Goal: Transaction & Acquisition: Purchase product/service

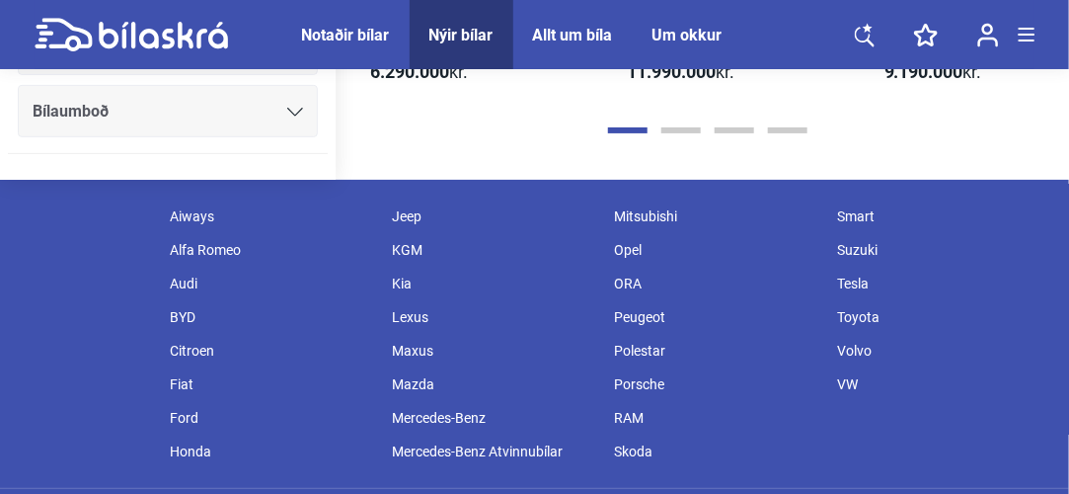
scroll to position [2576, 0]
click at [851, 334] on div "Volvo" at bounding box center [938, 351] width 222 height 34
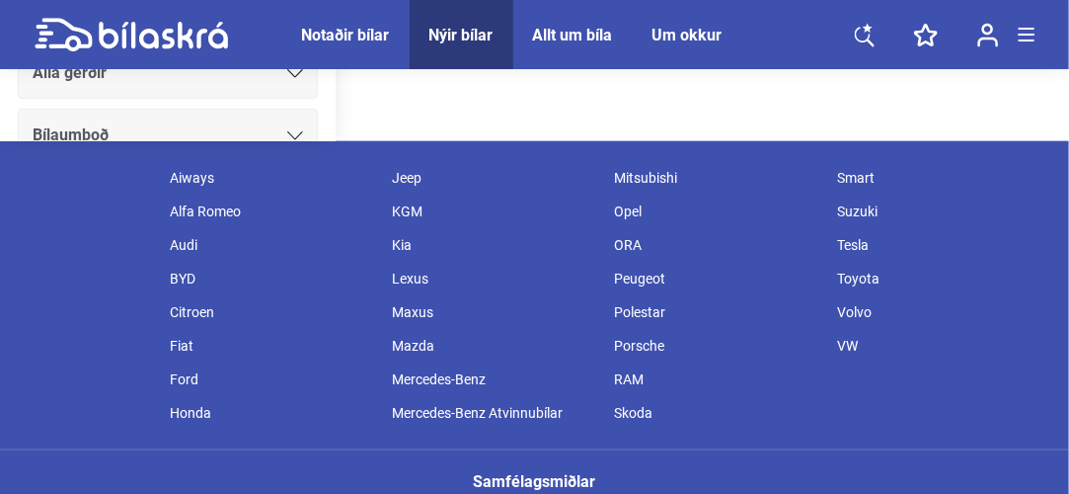
scroll to position [785, 0]
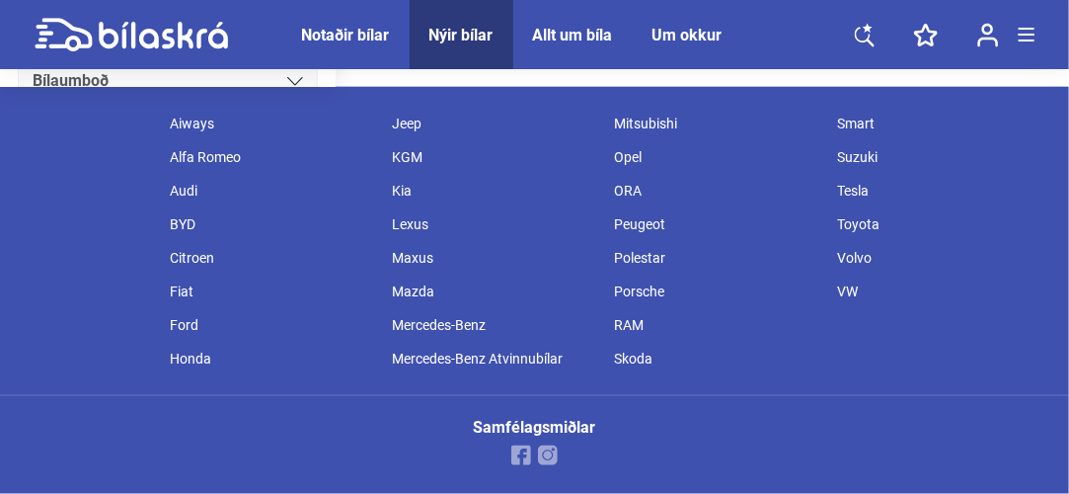
click at [413, 287] on div "Mazda" at bounding box center [494, 291] width 222 height 34
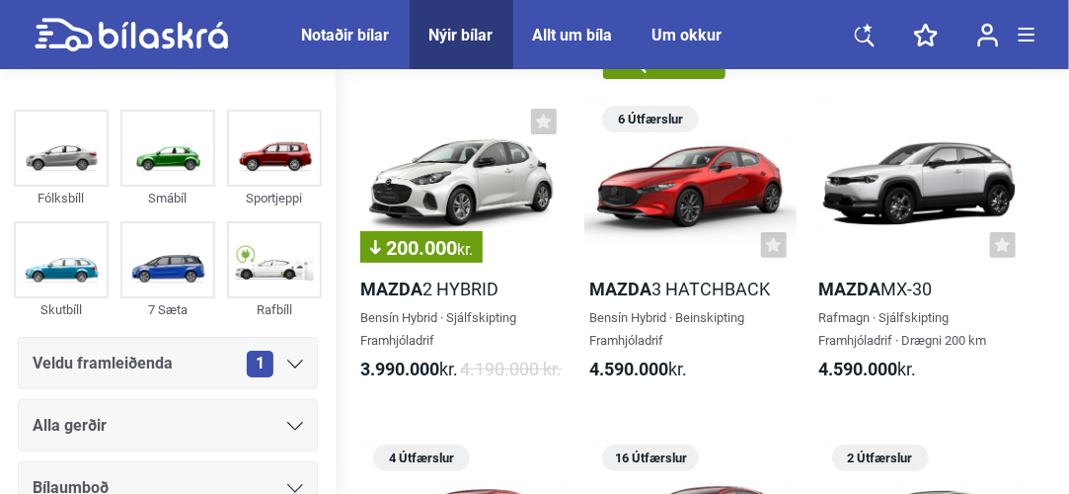
scroll to position [77, 0]
click at [890, 182] on div at bounding box center [919, 183] width 211 height 169
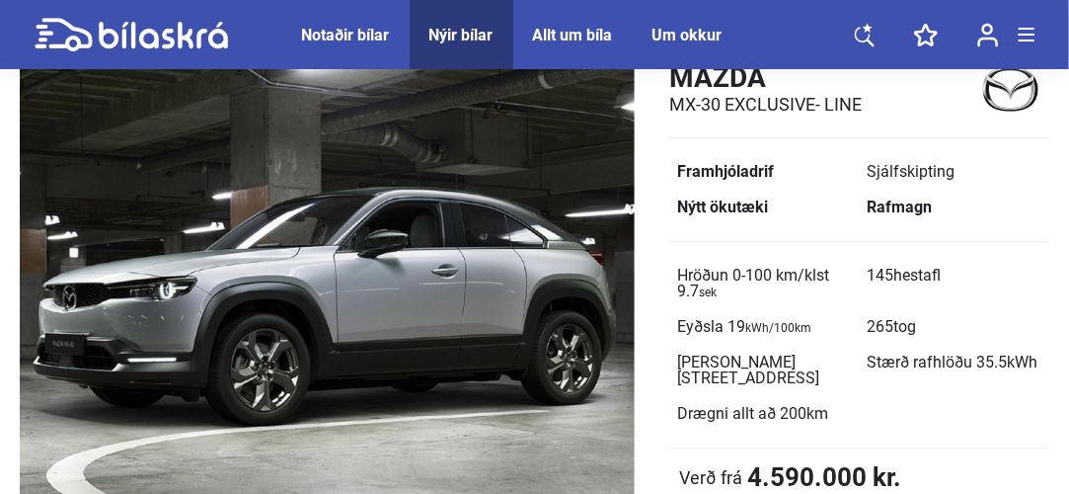
scroll to position [116, 0]
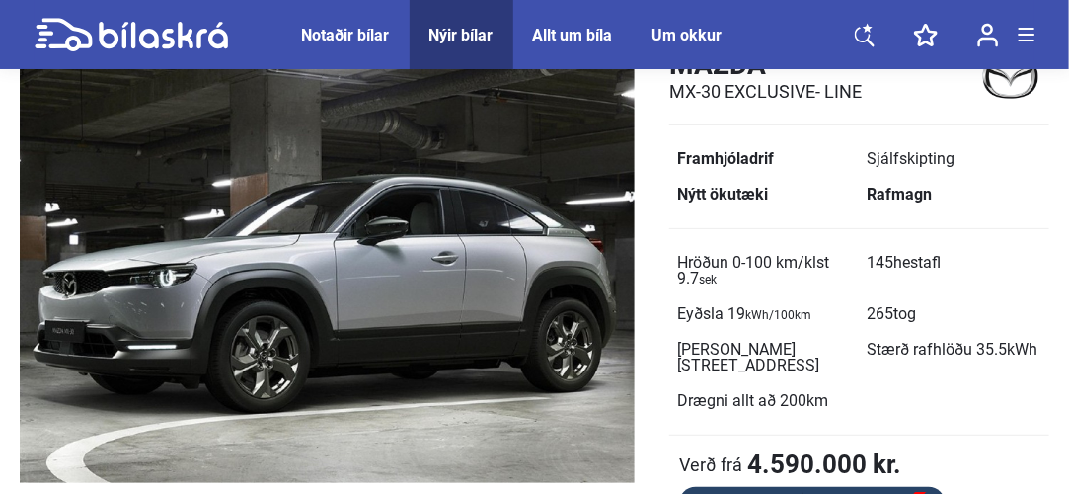
click at [115, 330] on img at bounding box center [327, 258] width 615 height 449
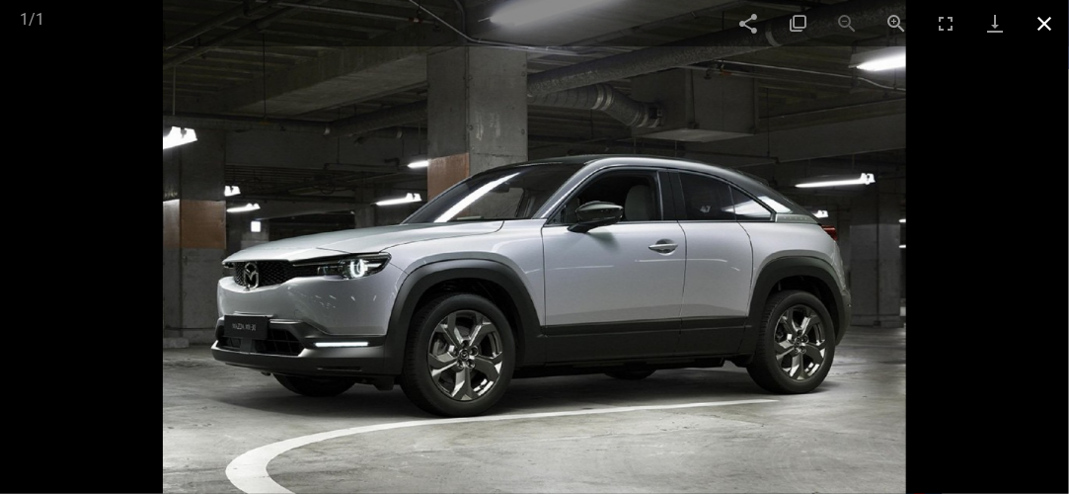
click at [1048, 28] on span at bounding box center [1044, 23] width 49 height 46
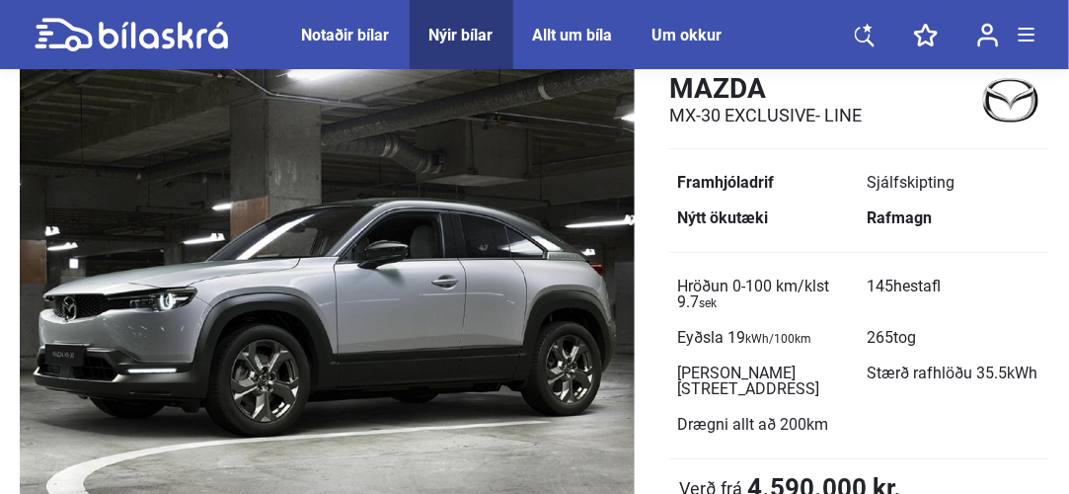
scroll to position [88, 0]
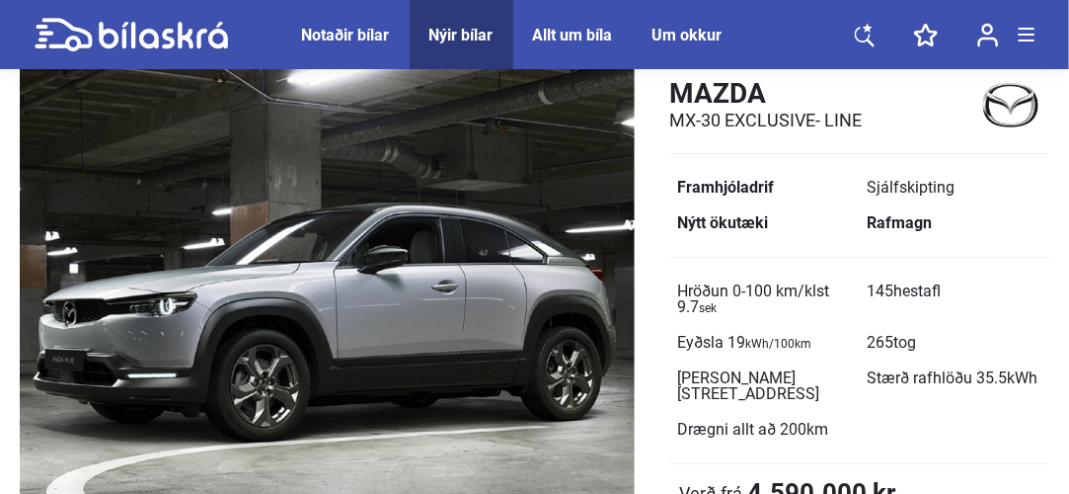
click at [117, 421] on img at bounding box center [327, 286] width 615 height 449
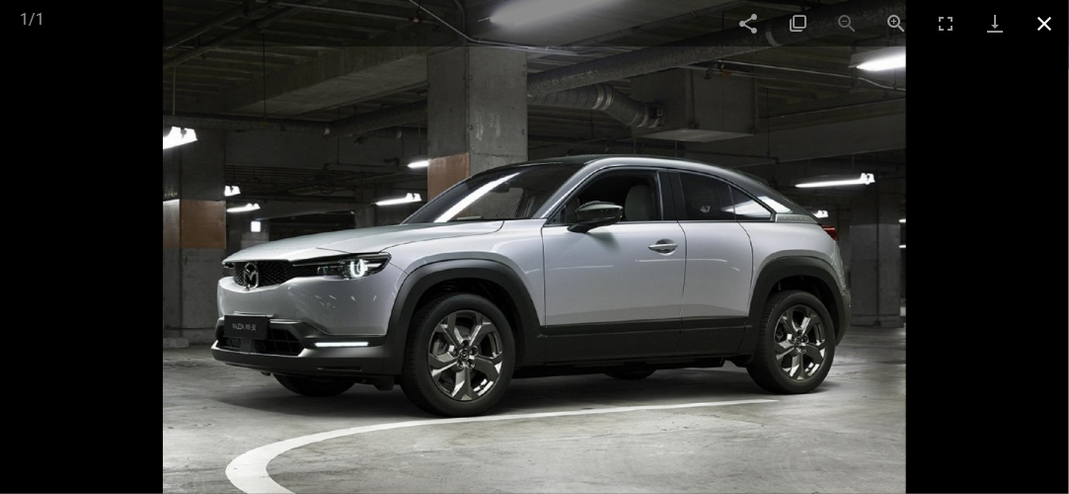
click at [1050, 33] on span at bounding box center [1044, 23] width 49 height 46
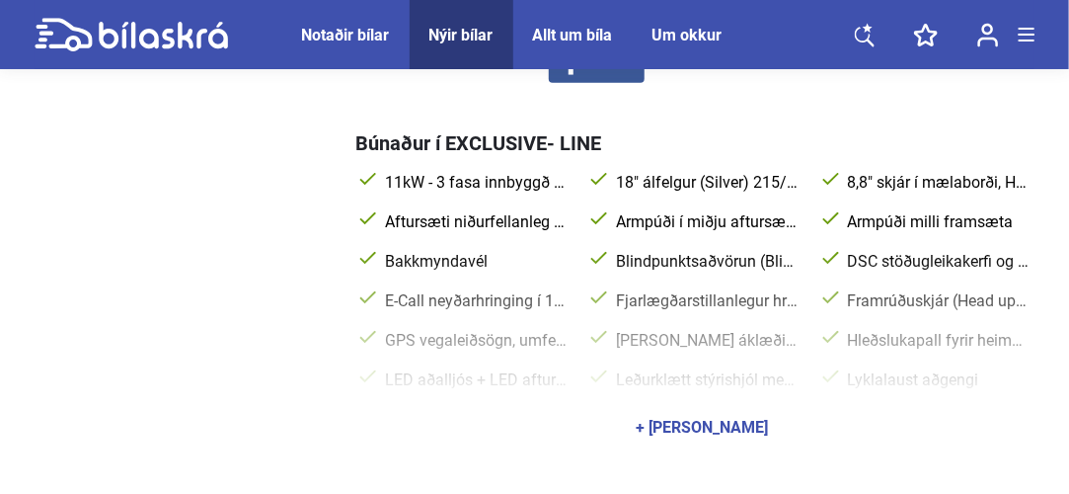
scroll to position [761, 0]
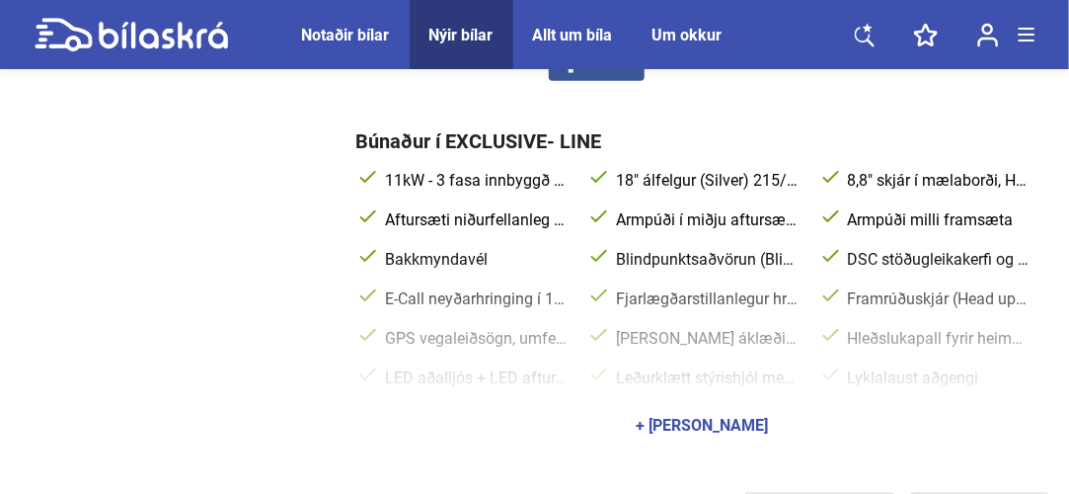
click at [744, 426] on div "+ [PERSON_NAME]" at bounding box center [703, 426] width 132 height 16
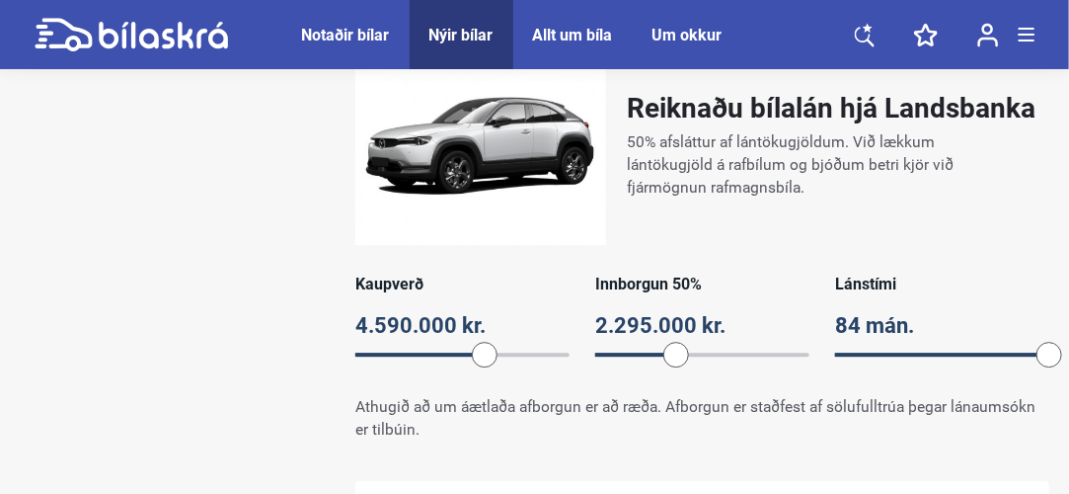
scroll to position [1827, 0]
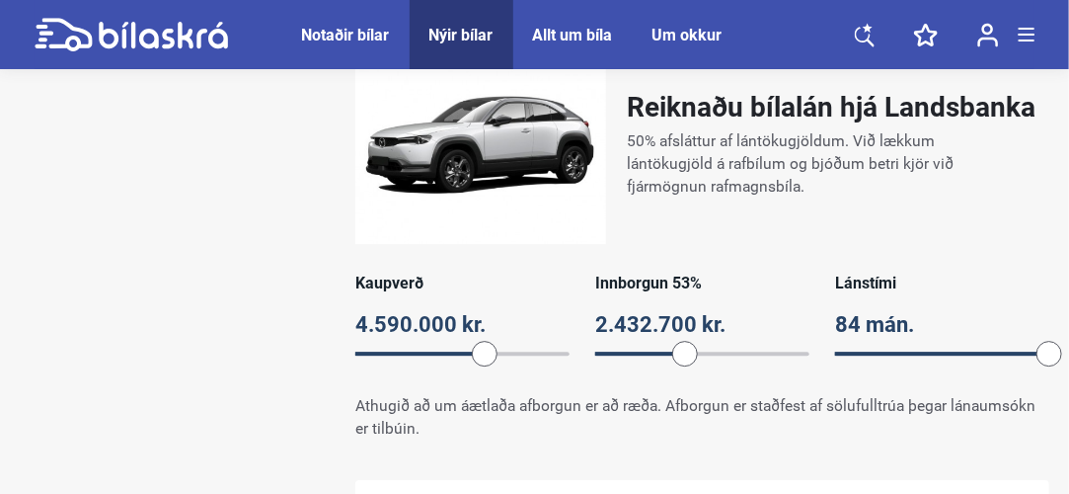
click at [917, 344] on div "84 mán." at bounding box center [942, 325] width 214 height 38
click at [867, 343] on input "84" at bounding box center [942, 324] width 214 height 38
click at [911, 341] on input "84" at bounding box center [942, 324] width 214 height 38
click at [865, 343] on input "84" at bounding box center [942, 324] width 214 height 38
type input "8"
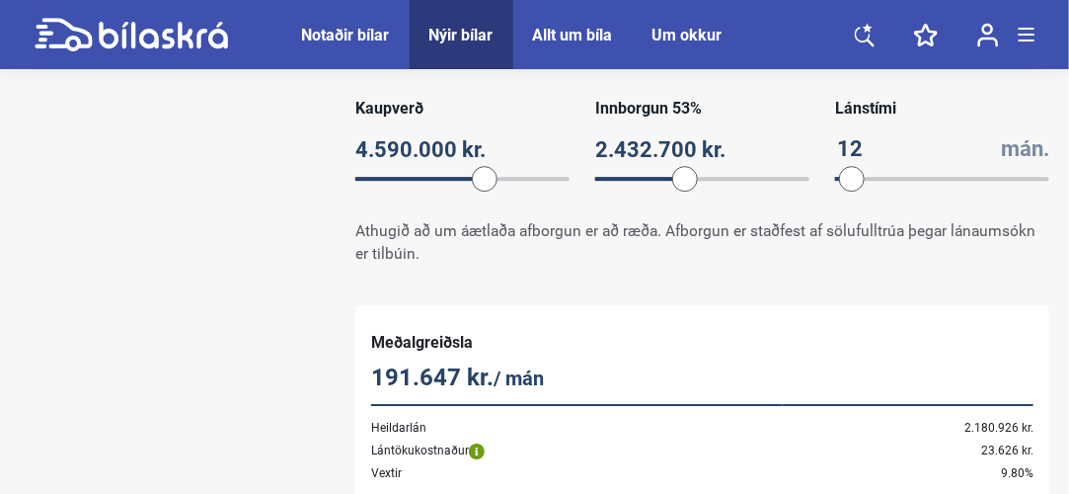
scroll to position [2003, 0]
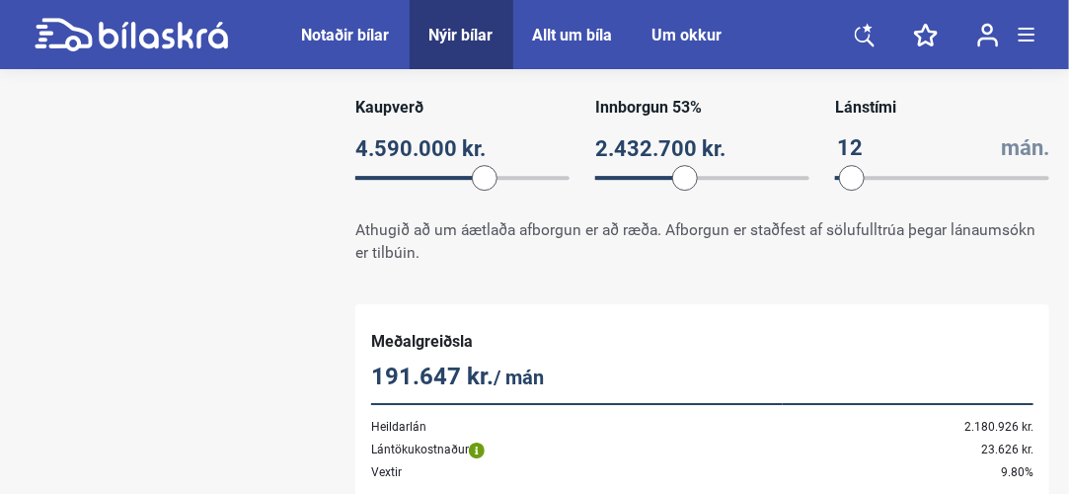
type input "1"
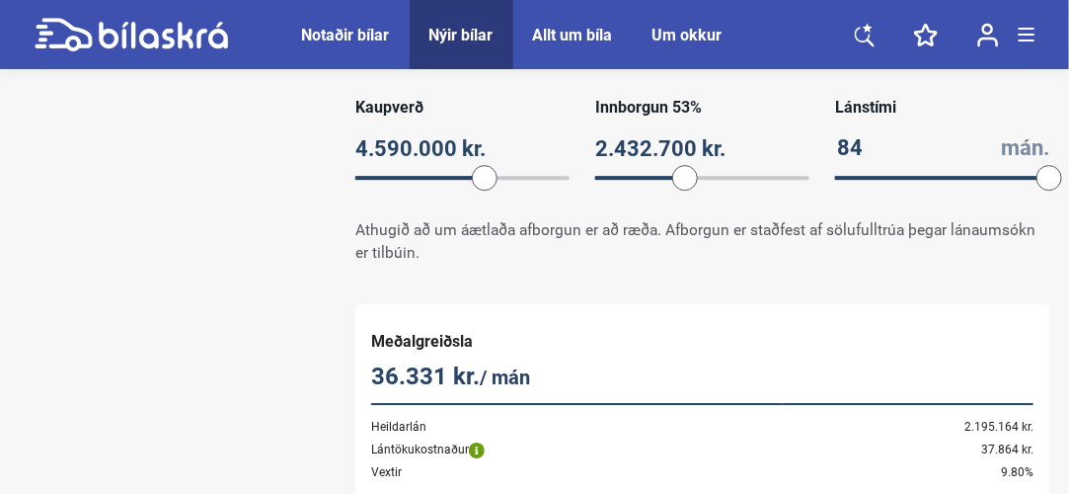
type input "8"
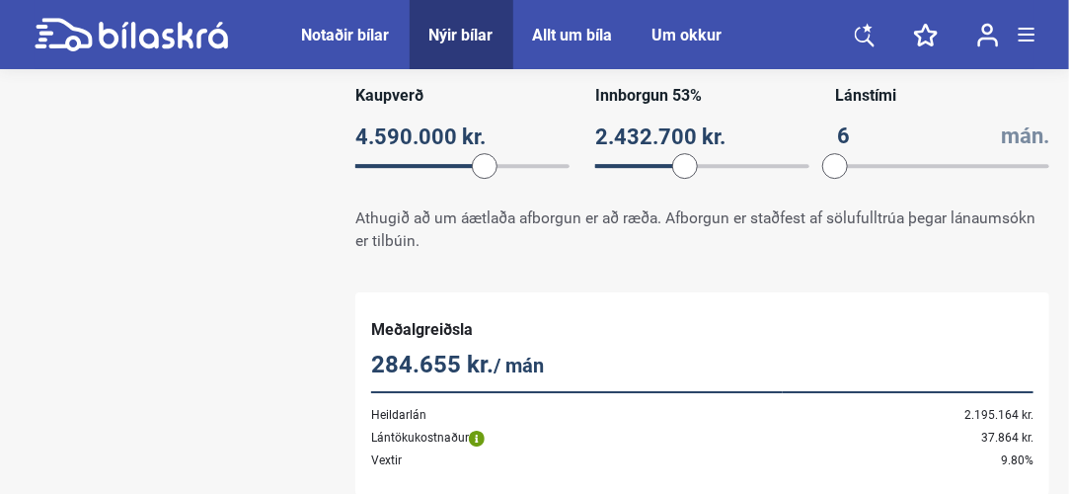
scroll to position [2018, 0]
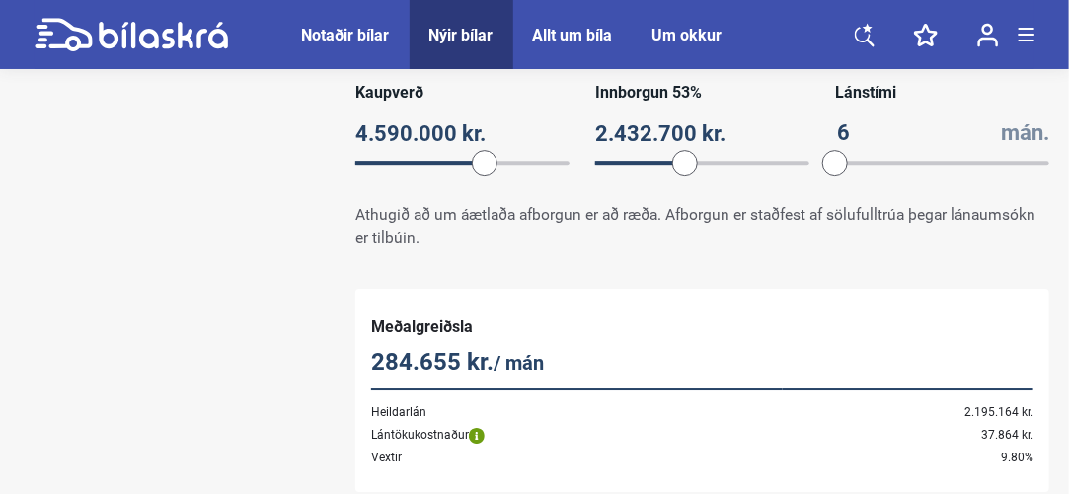
type input "6"
click at [109, 373] on div "Reiknaðu bílalán hjá Landsbanka 50% afsláttur af lántökugjöldum. Við lækkum lán…" at bounding box center [534, 213] width 1069 height 758
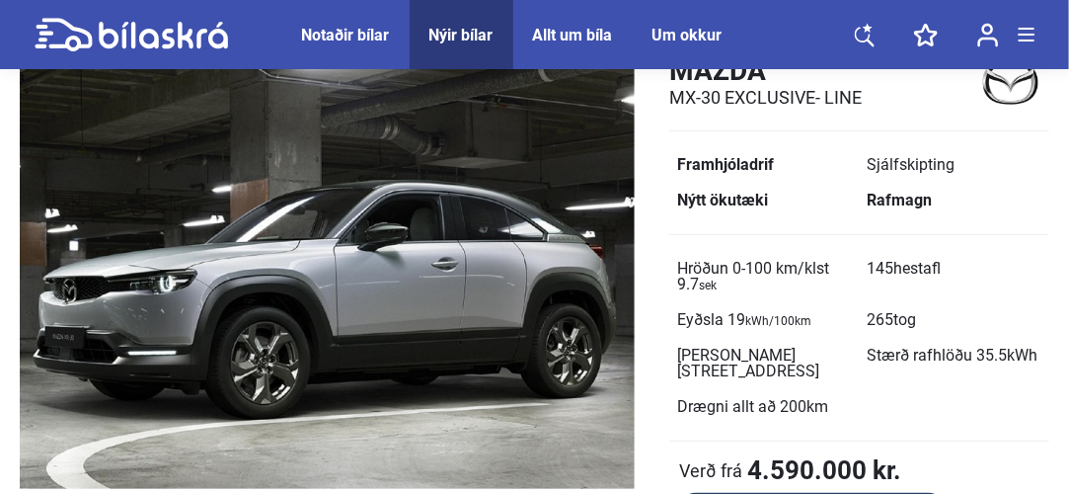
scroll to position [110, 0]
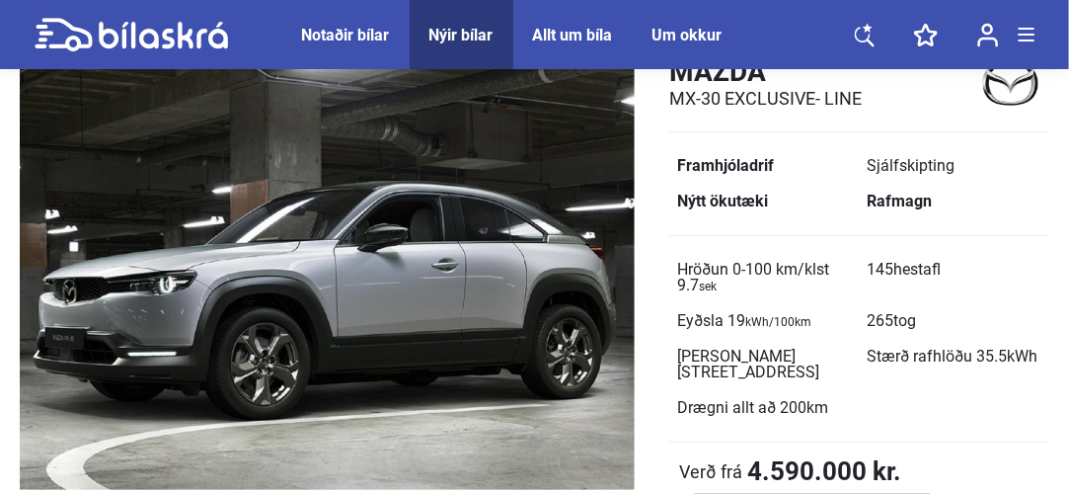
click at [1028, 38] on div at bounding box center [1027, 35] width 16 height 14
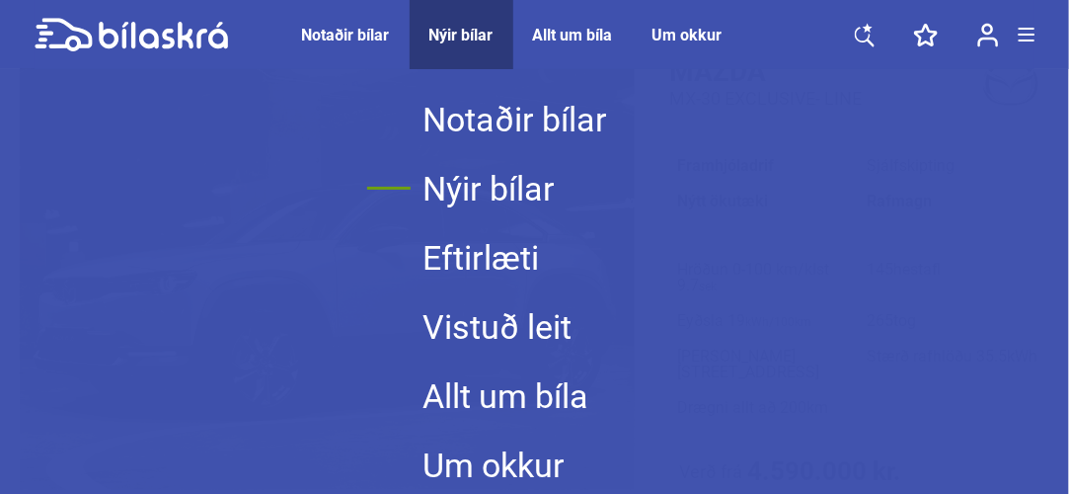
click at [922, 32] on icon at bounding box center [926, 35] width 24 height 23
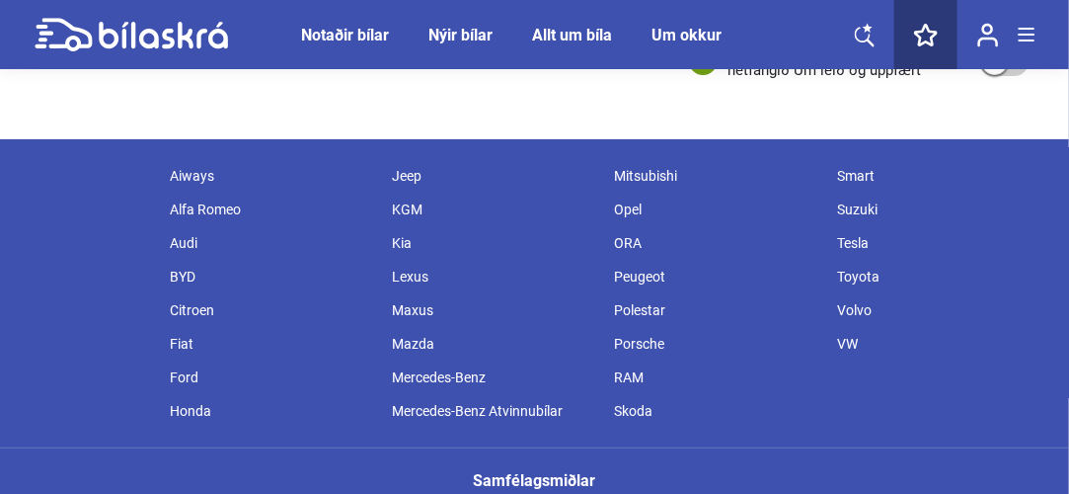
checkbox input "false"
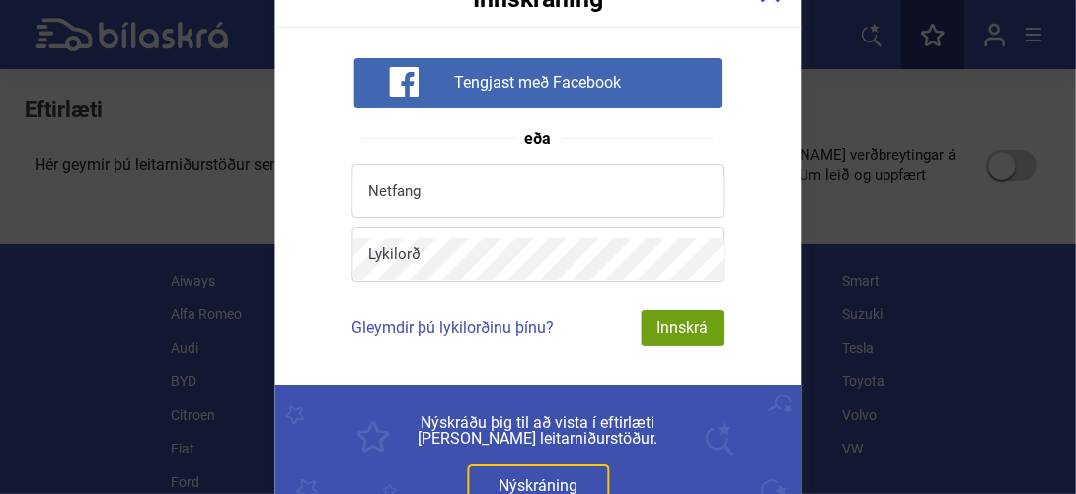
click at [77, 340] on div "Innskráning Tengjast með Facebook eða Netfang Lykilorð Gleymdir þú lykilorðinu …" at bounding box center [538, 247] width 1076 height 494
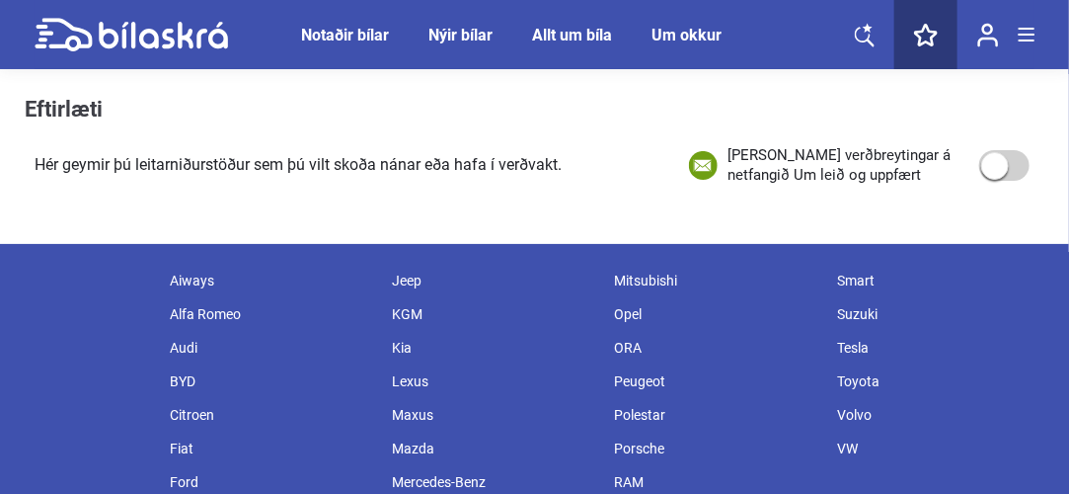
click at [1033, 28] on span at bounding box center [1027, 29] width 16 height 2
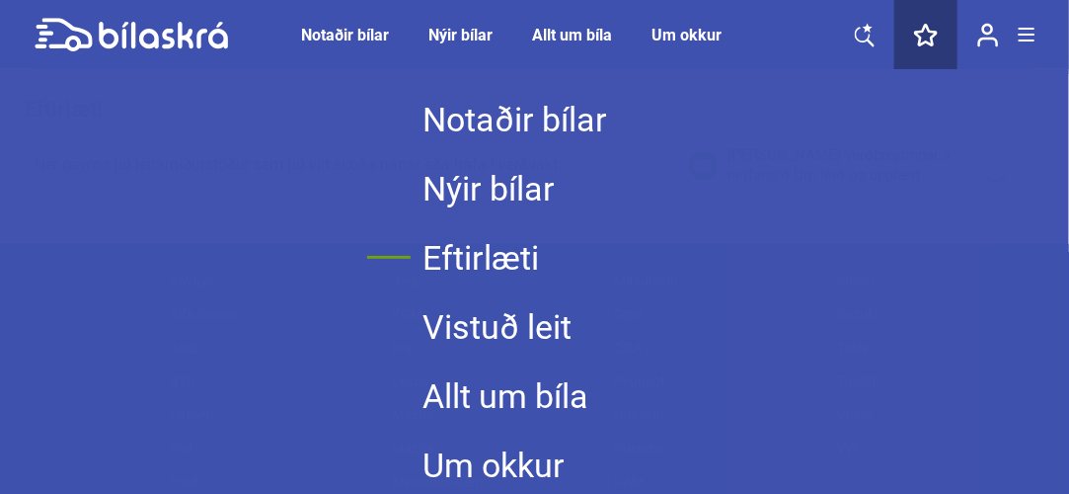
click at [920, 282] on div "Notaðir bílar Nýir bílar Eftirlæti Vistuð leit Allt um bíla Um okkur Innskránin…" at bounding box center [534, 316] width 1069 height 494
click at [526, 250] on link "Eftirlæti" at bounding box center [514, 257] width 185 height 69
click at [536, 190] on link "Nýir bílar" at bounding box center [514, 188] width 185 height 69
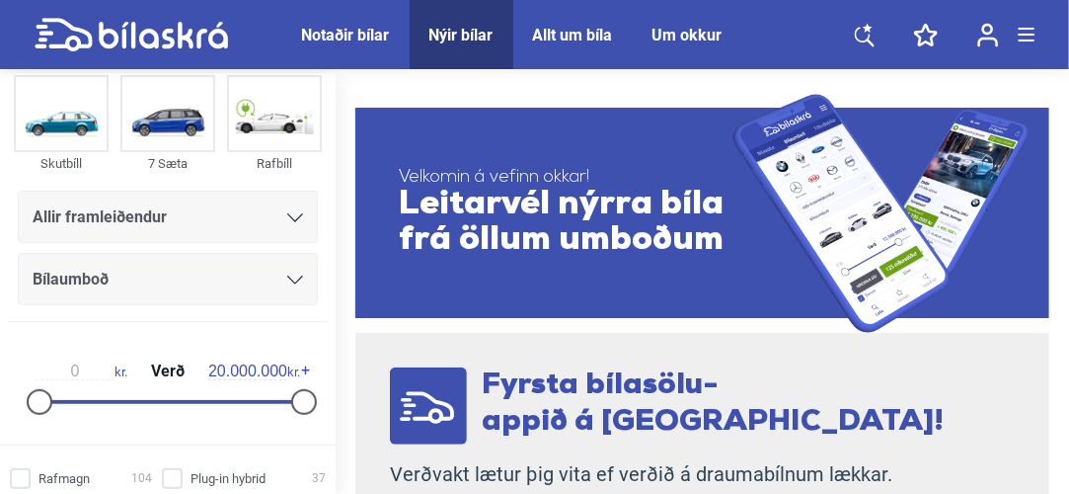
scroll to position [154, 0]
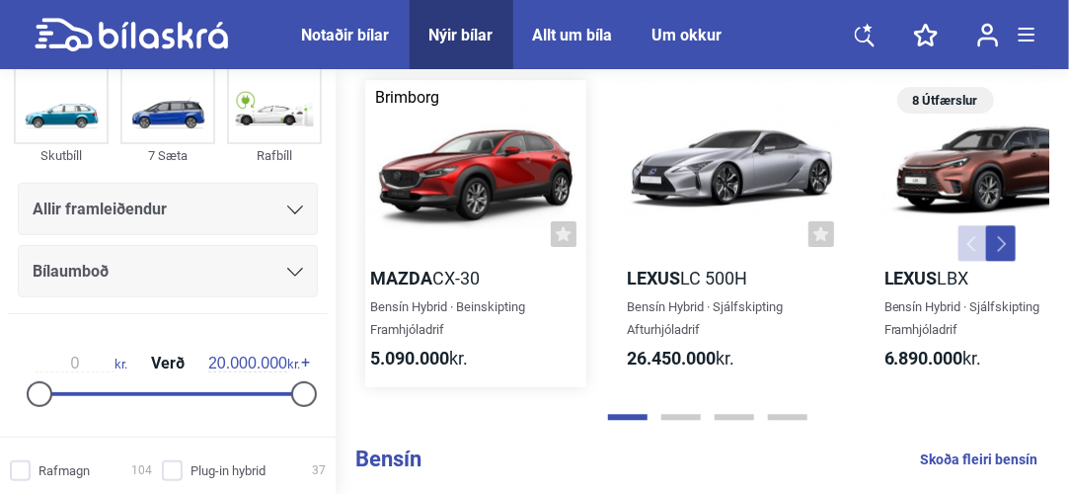
click at [459, 183] on div at bounding box center [475, 168] width 221 height 177
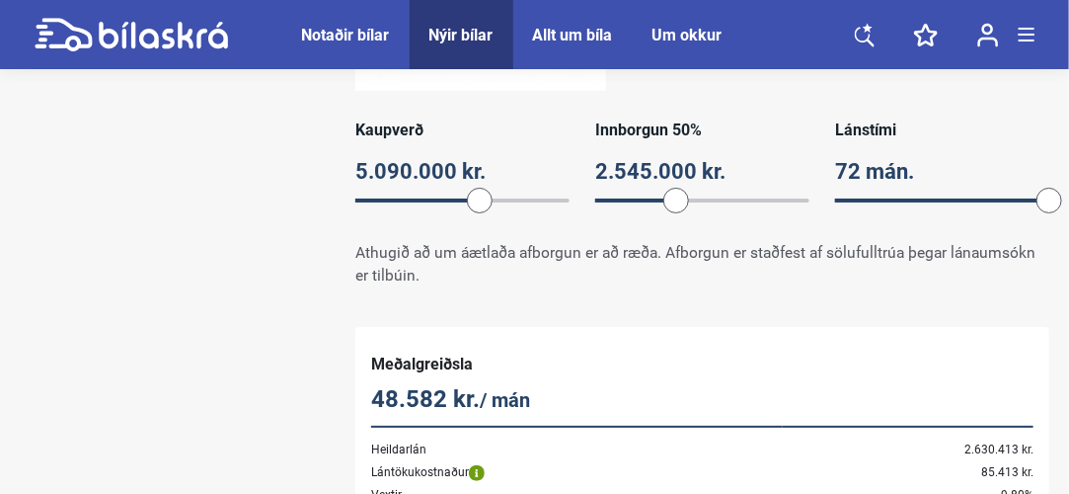
scroll to position [2474, 0]
click at [114, 396] on div "Reiknaðu bílalán hjá Landsbanka Bílasamningur og bílalán í boði — Hámarks lánst…" at bounding box center [534, 250] width 1069 height 758
click at [108, 378] on div "Reiknaðu bílalán hjá Landsbanka Bílasamningur og bílalán í boði — Hámarks lánst…" at bounding box center [534, 250] width 1069 height 758
click at [884, 164] on div "72 mán." at bounding box center [942, 171] width 214 height 38
type input "7"
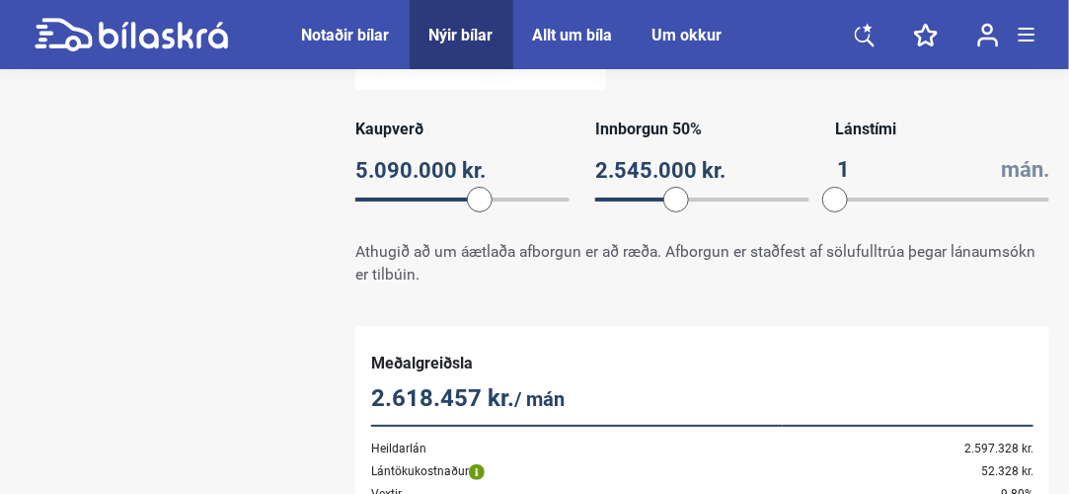
type input "12"
click at [41, 223] on div "Reiknaðu bílalán hjá Landsbanka Bílasamningur og bílalán í boði — Hámarks lánst…" at bounding box center [534, 250] width 1069 height 758
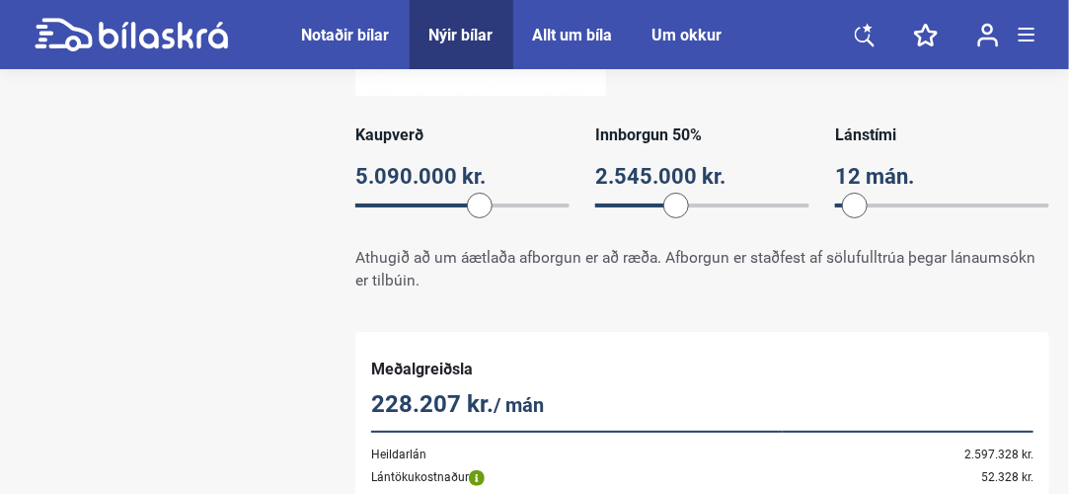
scroll to position [2465, 0]
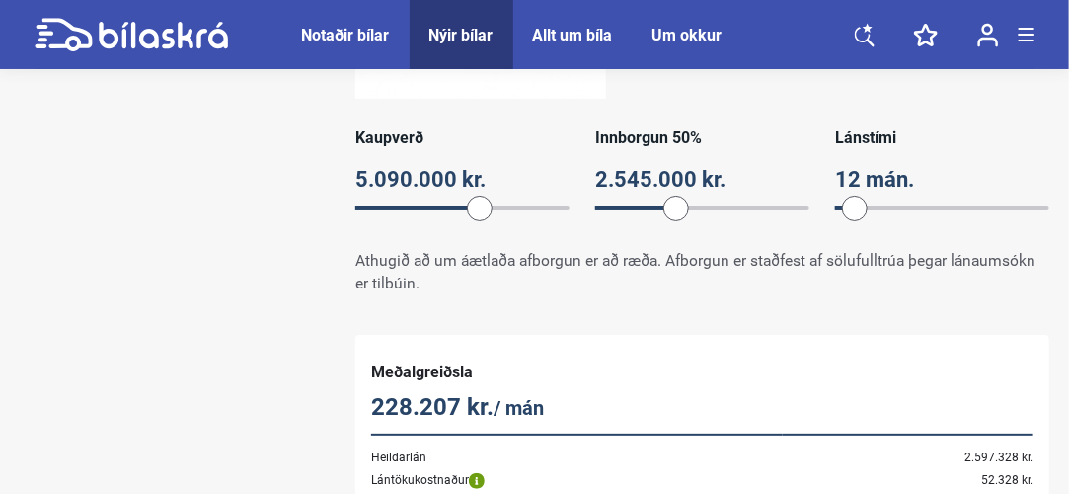
click at [100, 454] on div "Reiknaðu bílalán hjá Landsbanka Bílasamningur og bílalán í boði — Hámarks lánst…" at bounding box center [534, 259] width 1069 height 758
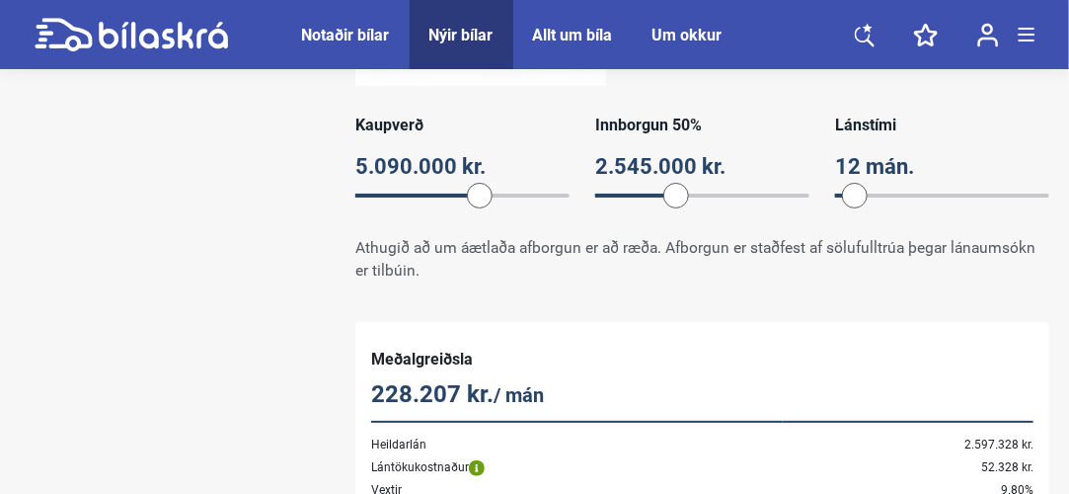
scroll to position [2474, 0]
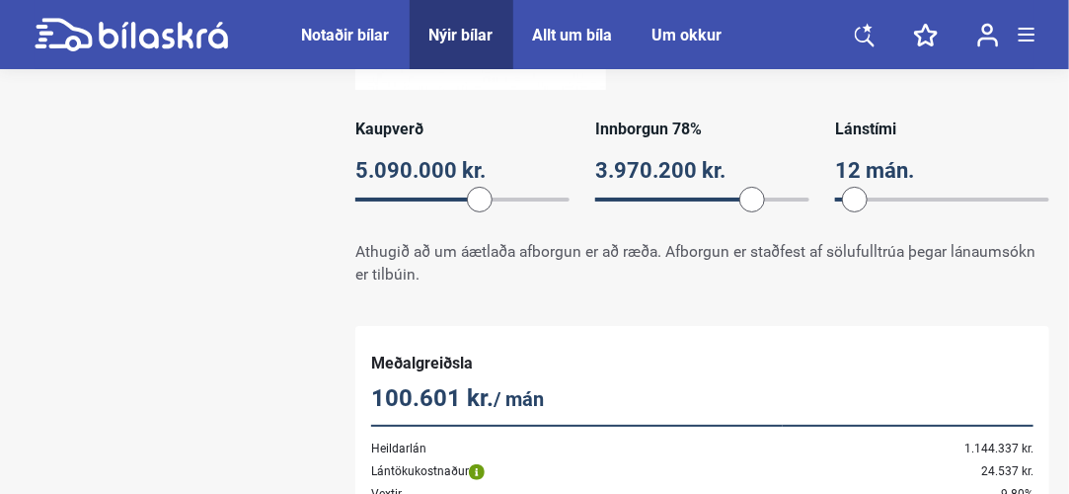
click at [704, 199] on div "Kaupverð 5.090.000 kr. 5090000 Innborgun 78% 3.970.200 kr. 78 Lánstími 12 mán. …" at bounding box center [702, 171] width 694 height 104
click at [754, 187] on span at bounding box center [758, 200] width 26 height 26
click at [756, 190] on span "84" at bounding box center [702, 200] width 214 height 20
click at [753, 166] on div "4.275.600 kr." at bounding box center [702, 171] width 214 height 38
click at [743, 165] on input "4275600" at bounding box center [702, 170] width 214 height 38
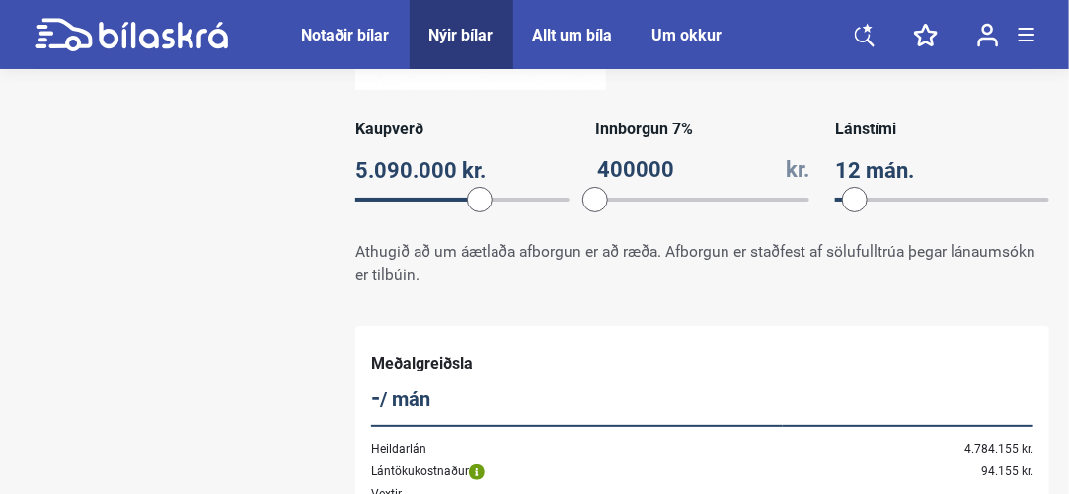
type input "4000000"
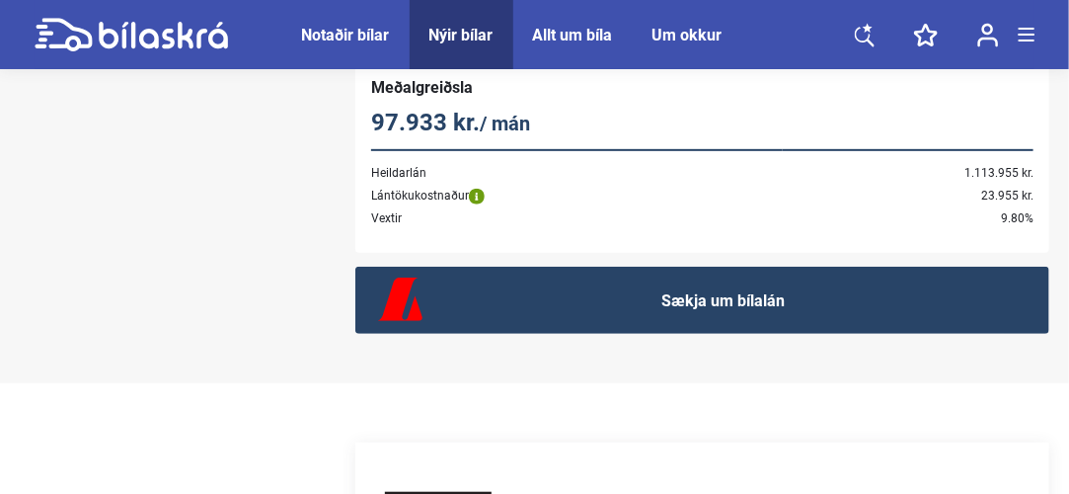
scroll to position [2746, 0]
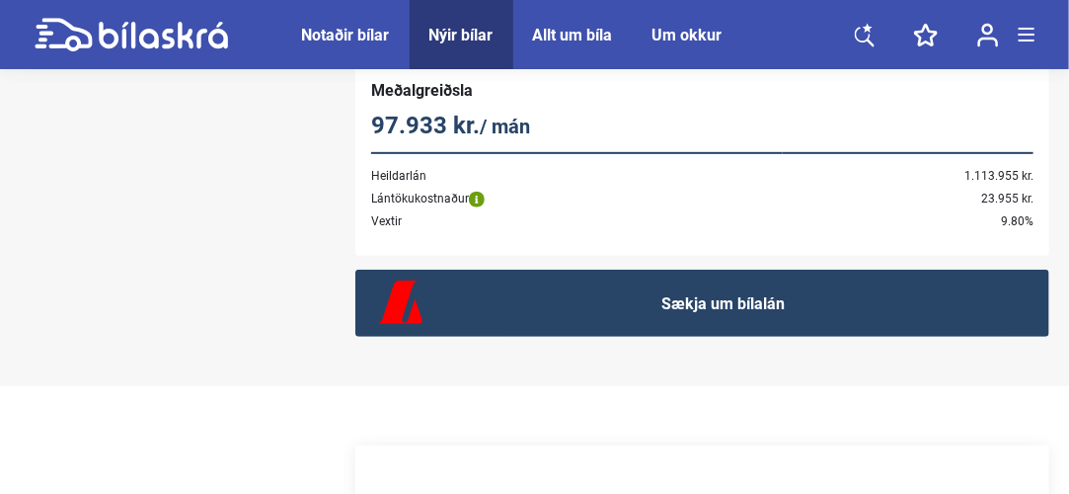
click at [807, 280] on link "Sækja um bílalán" at bounding box center [702, 302] width 694 height 67
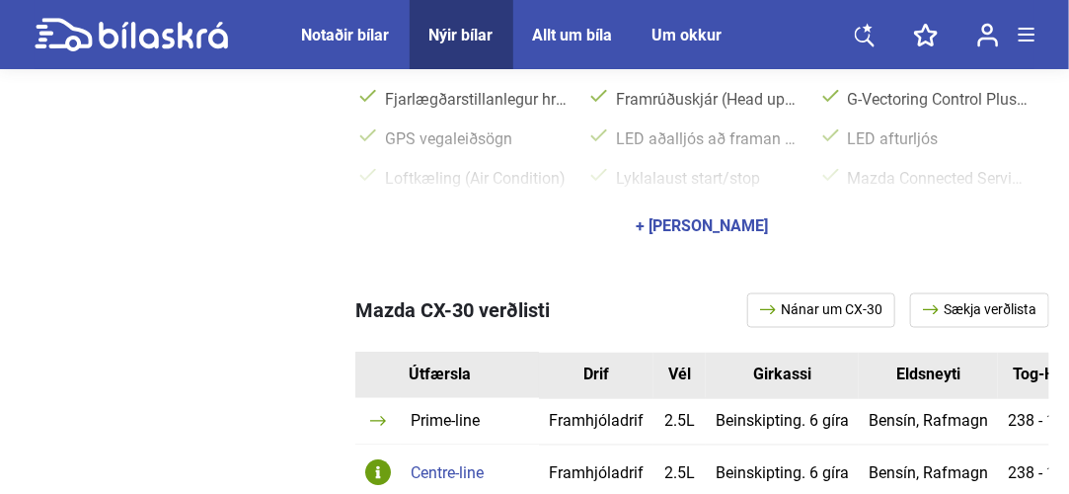
scroll to position [942, 0]
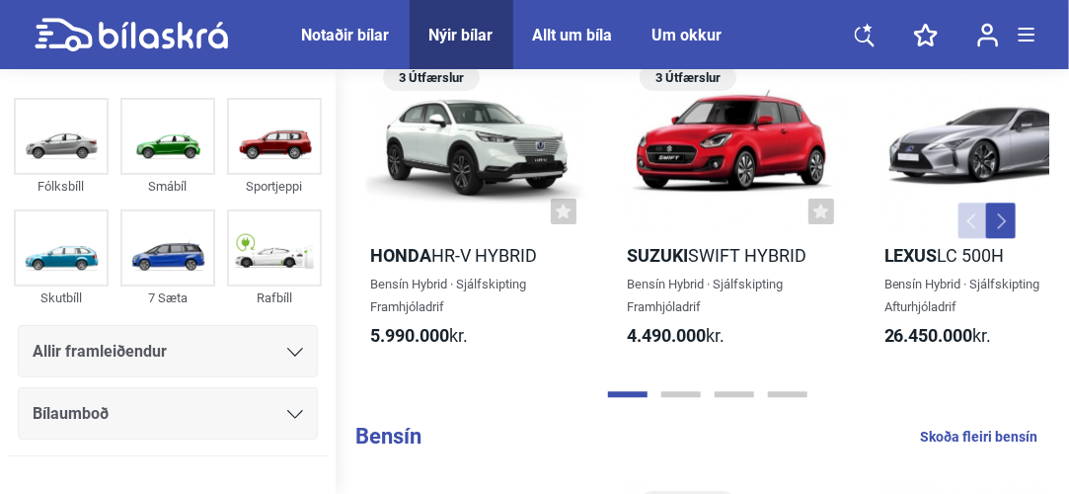
scroll to position [5, 0]
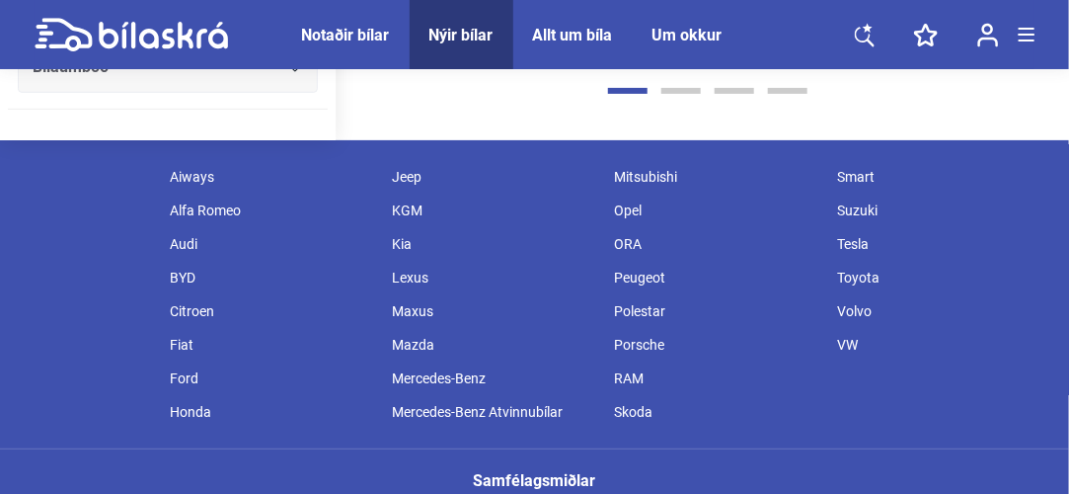
click at [424, 330] on div "Mazda" at bounding box center [494, 345] width 222 height 34
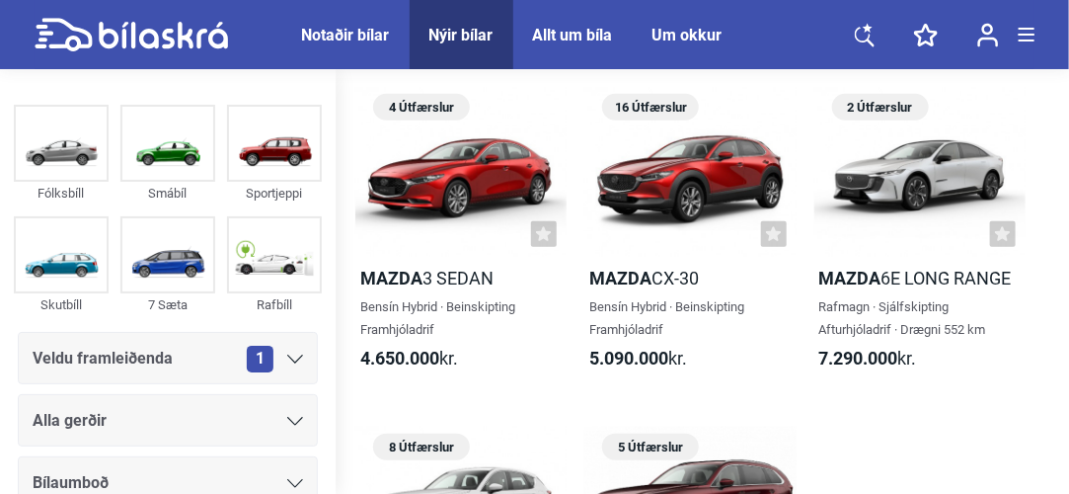
scroll to position [428, 0]
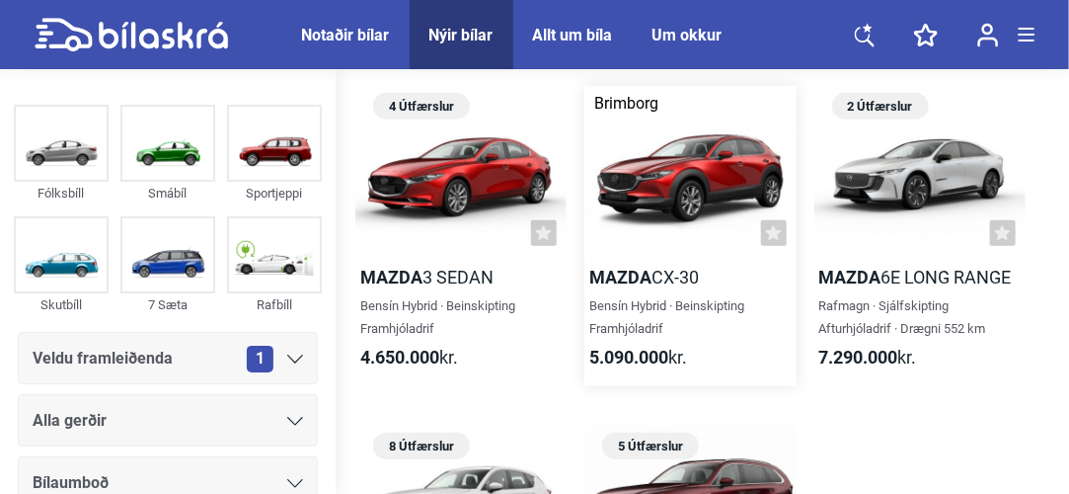
click at [669, 208] on div at bounding box center [689, 170] width 211 height 169
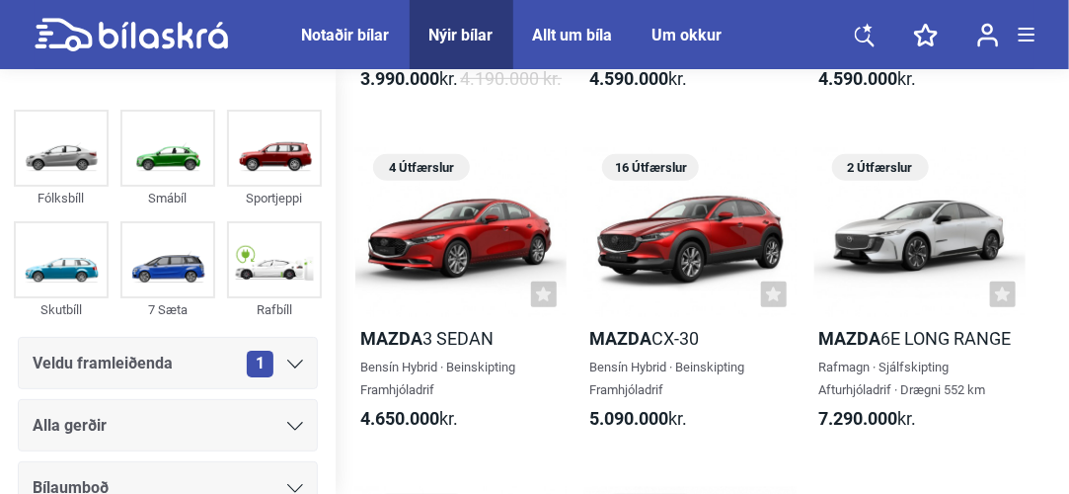
scroll to position [368, 0]
